Goal: Navigation & Orientation: Find specific page/section

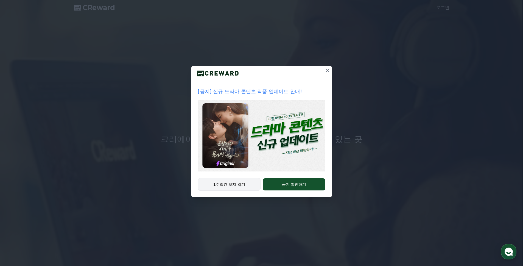
click at [234, 184] on button "1주일간 보지 않기" at bounding box center [229, 184] width 63 height 13
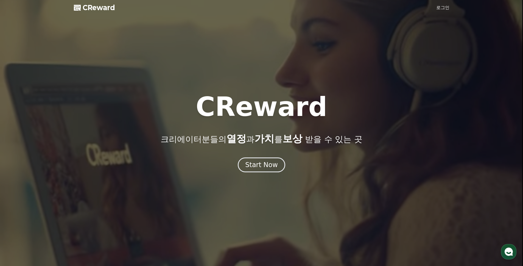
click at [445, 7] on link "로그인" at bounding box center [443, 7] width 13 height 7
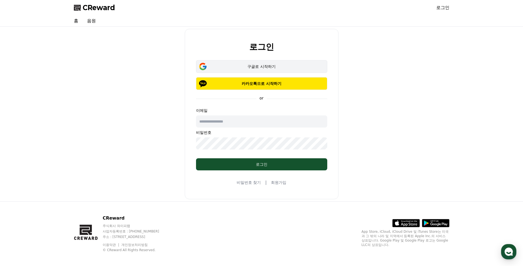
click at [269, 71] on button "구글로 시작하기" at bounding box center [261, 66] width 131 height 13
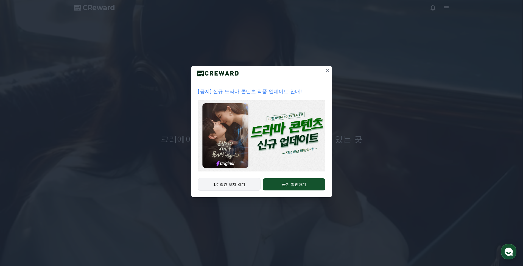
click at [242, 182] on button "1주일간 보지 않기" at bounding box center [229, 184] width 63 height 13
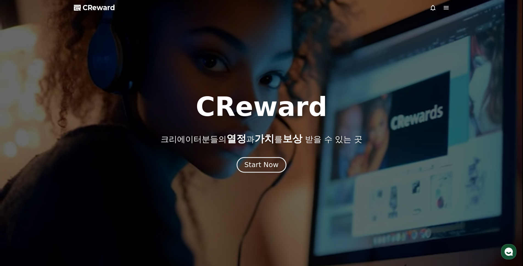
click at [259, 160] on button "Start Now" at bounding box center [262, 165] width 50 height 16
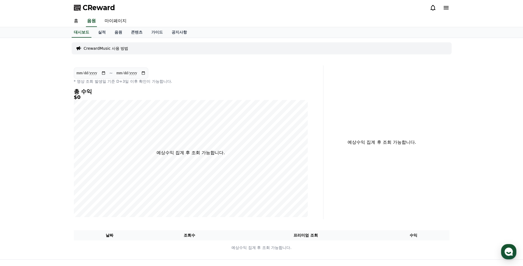
click at [451, 6] on div "CReward" at bounding box center [262, 7] width 385 height 15
click at [450, 7] on div "CReward" at bounding box center [262, 7] width 385 height 15
click at [445, 10] on icon at bounding box center [446, 7] width 7 height 7
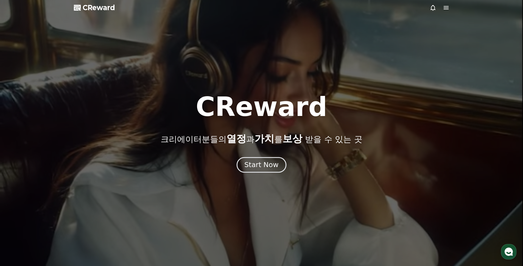
click at [265, 171] on button "Start Now" at bounding box center [262, 165] width 50 height 16
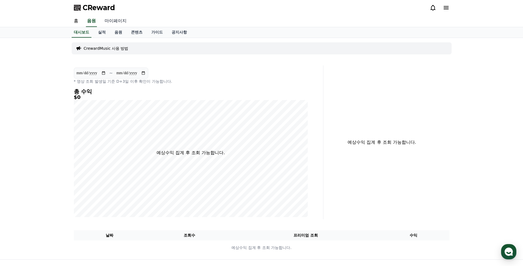
click at [109, 21] on link "마이페이지" at bounding box center [115, 21] width 31 height 12
select select "**********"
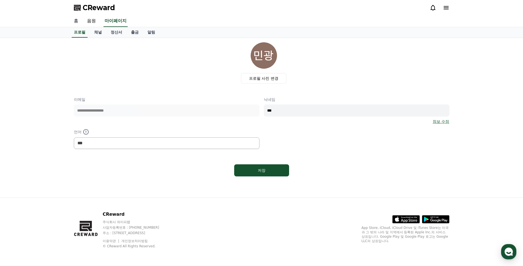
click at [77, 21] on link "홈" at bounding box center [76, 21] width 13 height 12
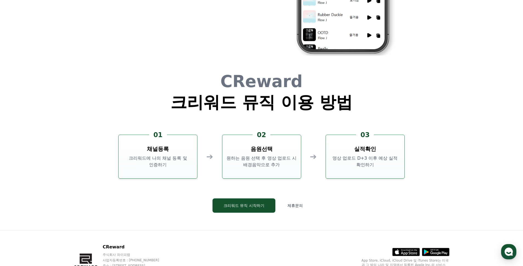
scroll to position [1489, 0]
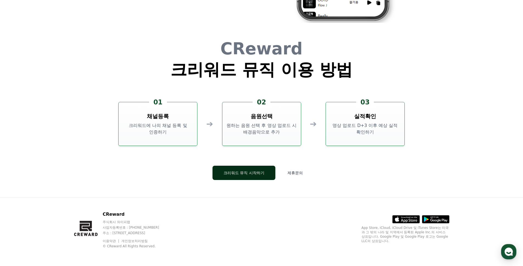
click at [248, 177] on button "크리워드 뮤직 시작하기" at bounding box center [244, 173] width 63 height 14
